Goal: Information Seeking & Learning: Learn about a topic

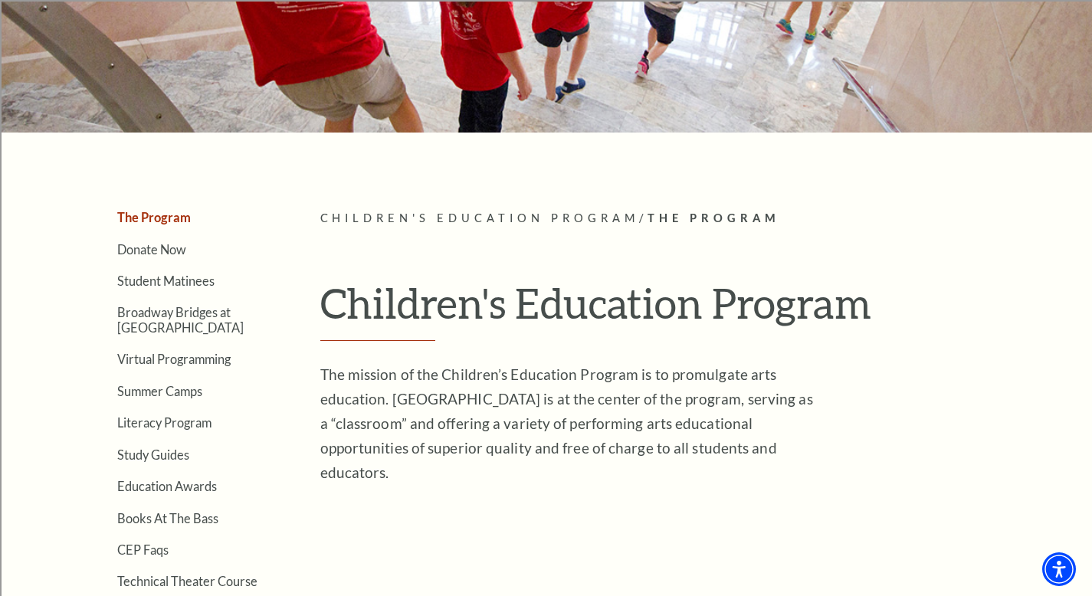
scroll to position [310, 0]
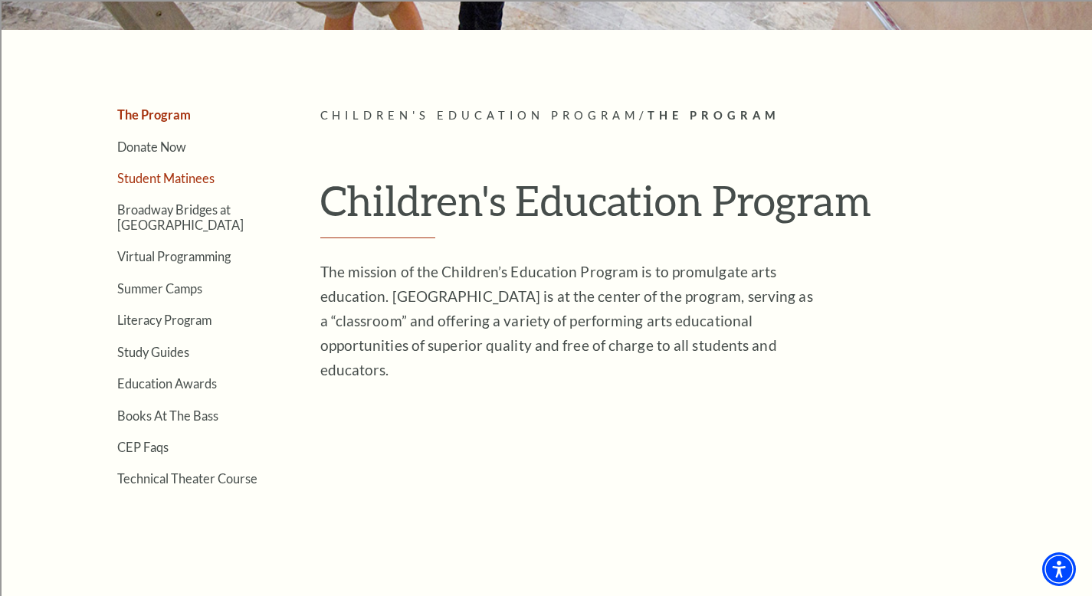
click at [161, 178] on link "Student Matinees" at bounding box center [165, 178] width 97 height 15
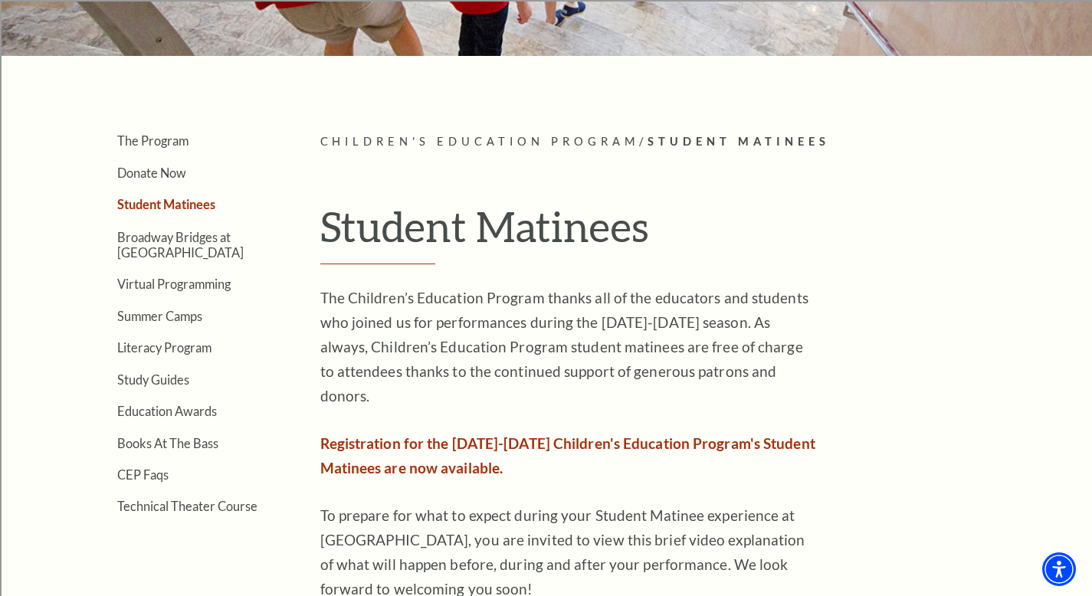
scroll to position [281, 0]
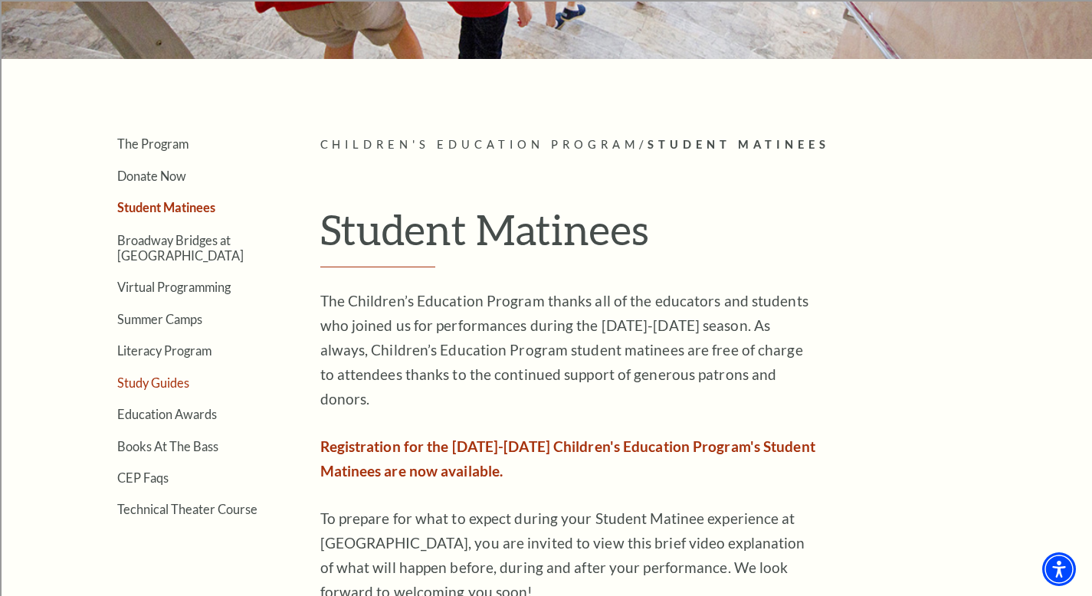
click at [166, 382] on link "Study Guides" at bounding box center [153, 383] width 72 height 15
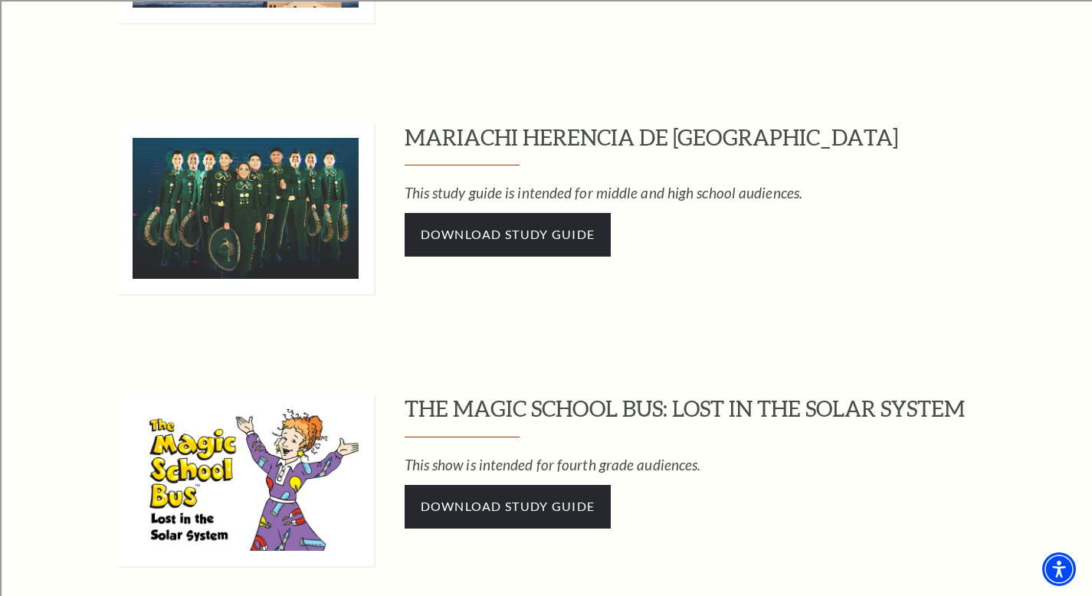
scroll to position [514, 0]
